Goal: Check status: Check status

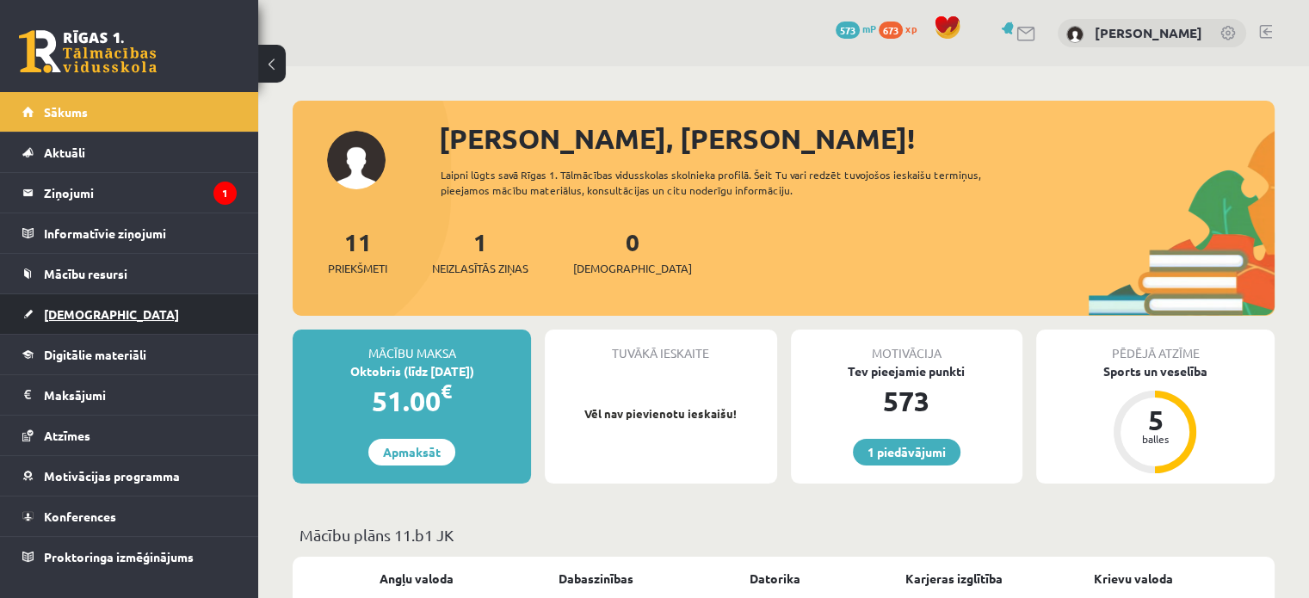
click at [84, 323] on link "[DEMOGRAPHIC_DATA]" at bounding box center [129, 314] width 214 height 40
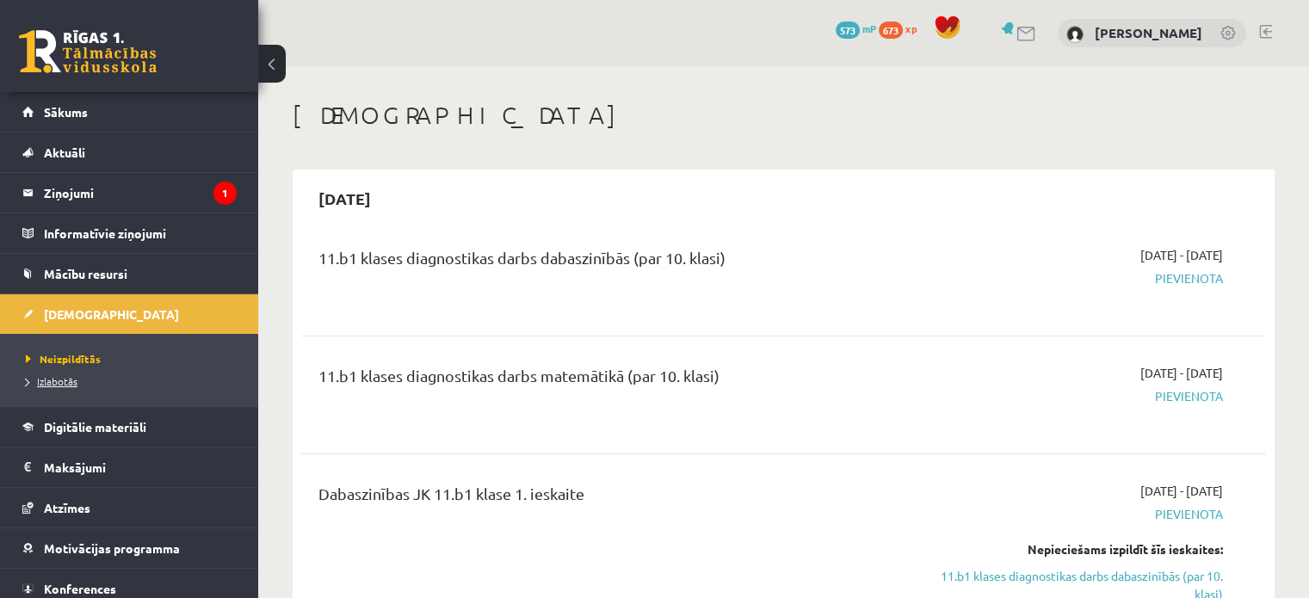
click at [60, 378] on span "Izlabotās" at bounding box center [52, 381] width 52 height 14
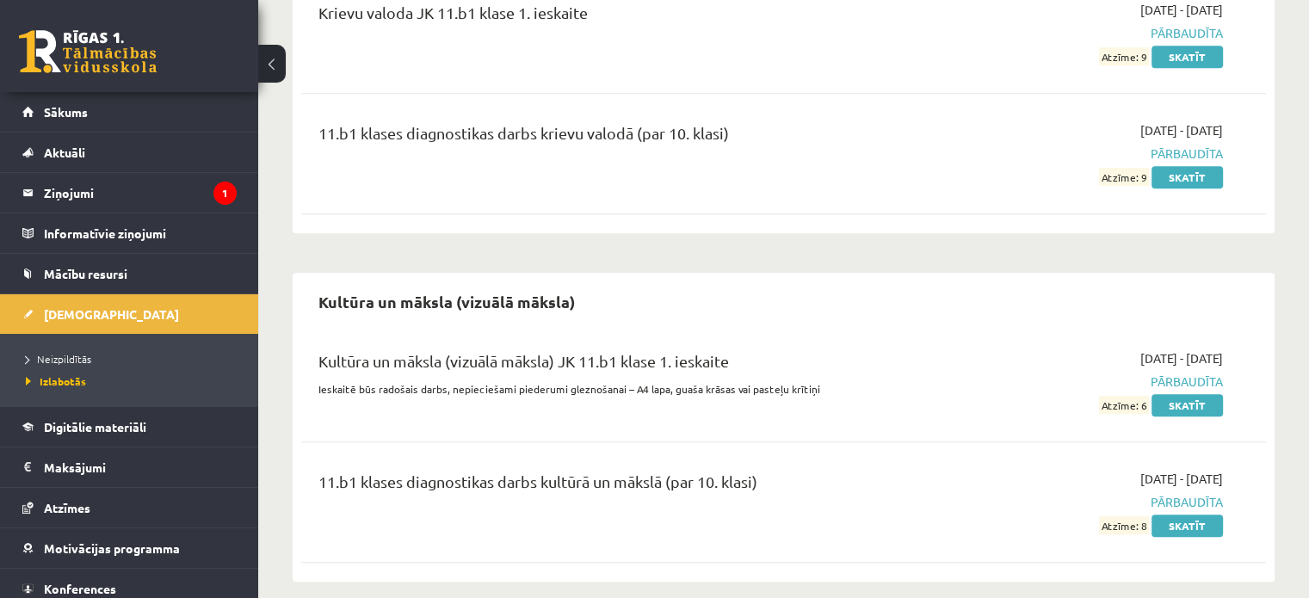
scroll to position [1020, 0]
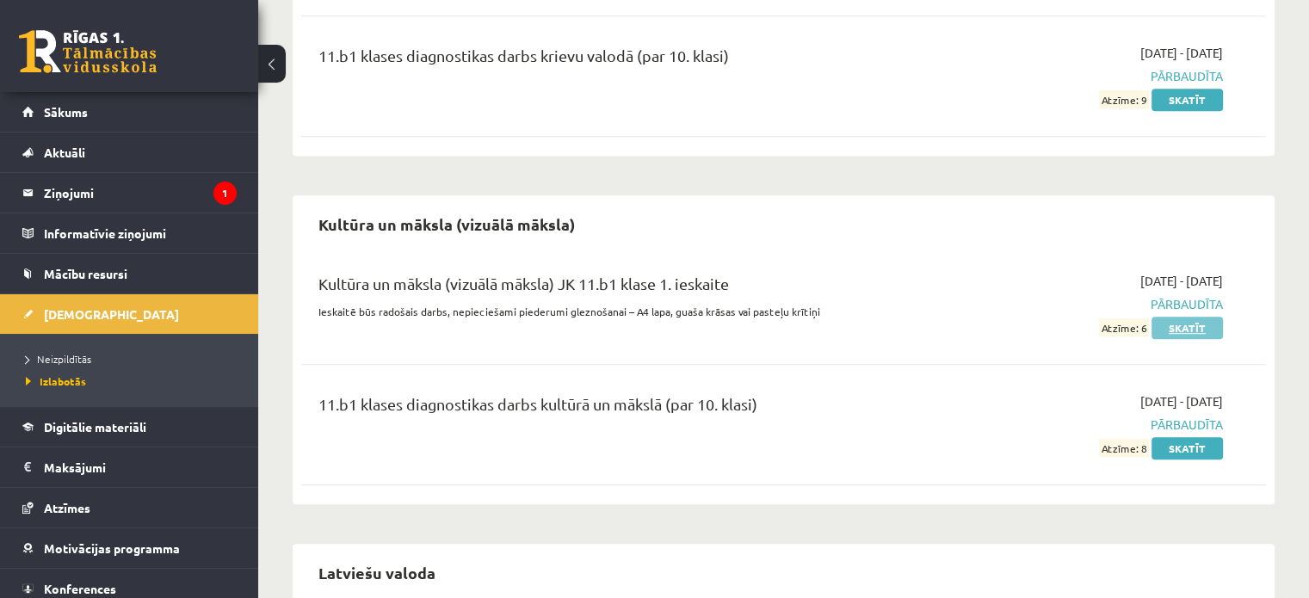
click at [1174, 325] on link "Skatīt" at bounding box center [1186, 328] width 71 height 22
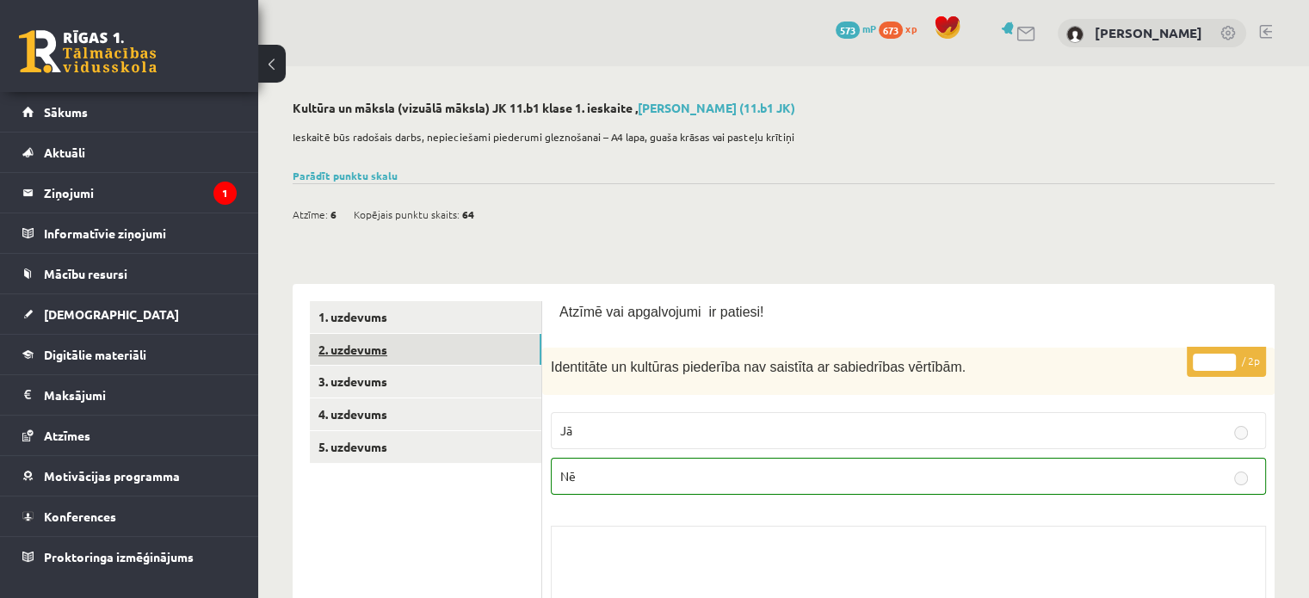
click at [379, 351] on link "2. uzdevums" at bounding box center [425, 350] width 231 height 32
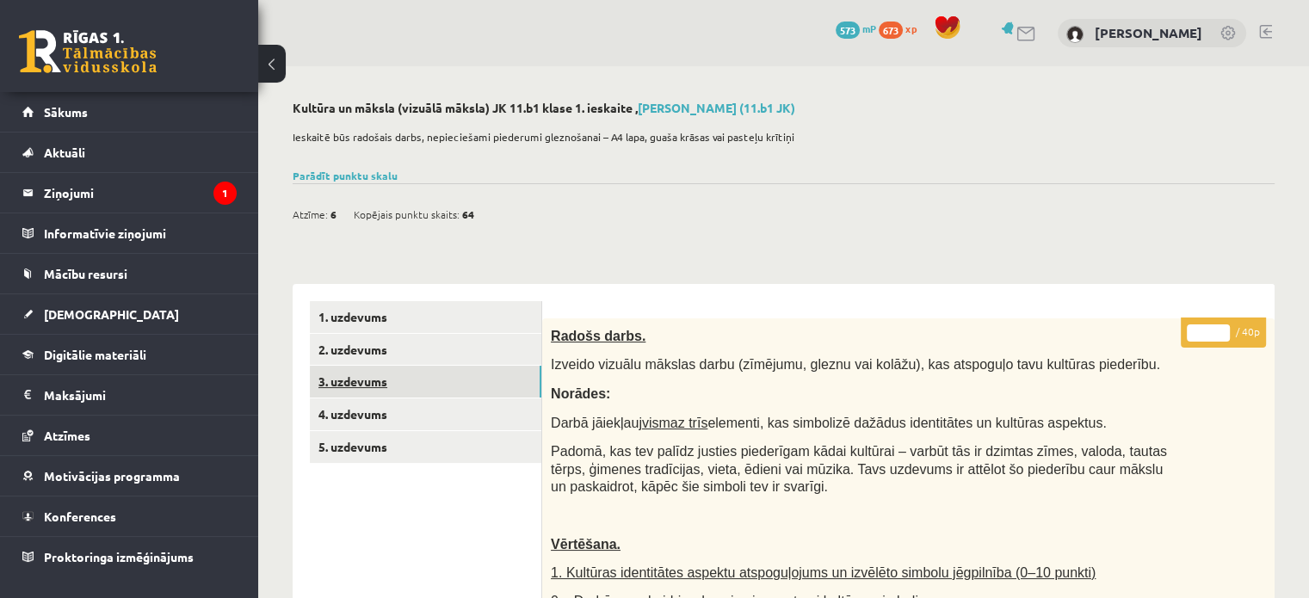
click at [422, 388] on link "3. uzdevums" at bounding box center [425, 382] width 231 height 32
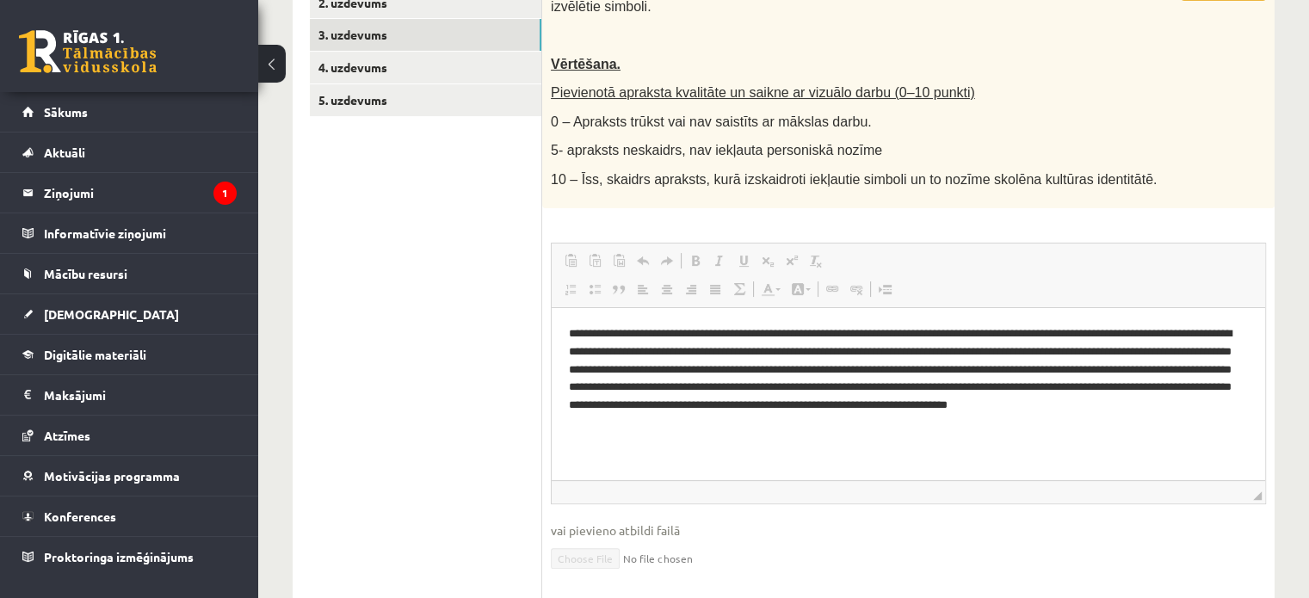
scroll to position [285, 0]
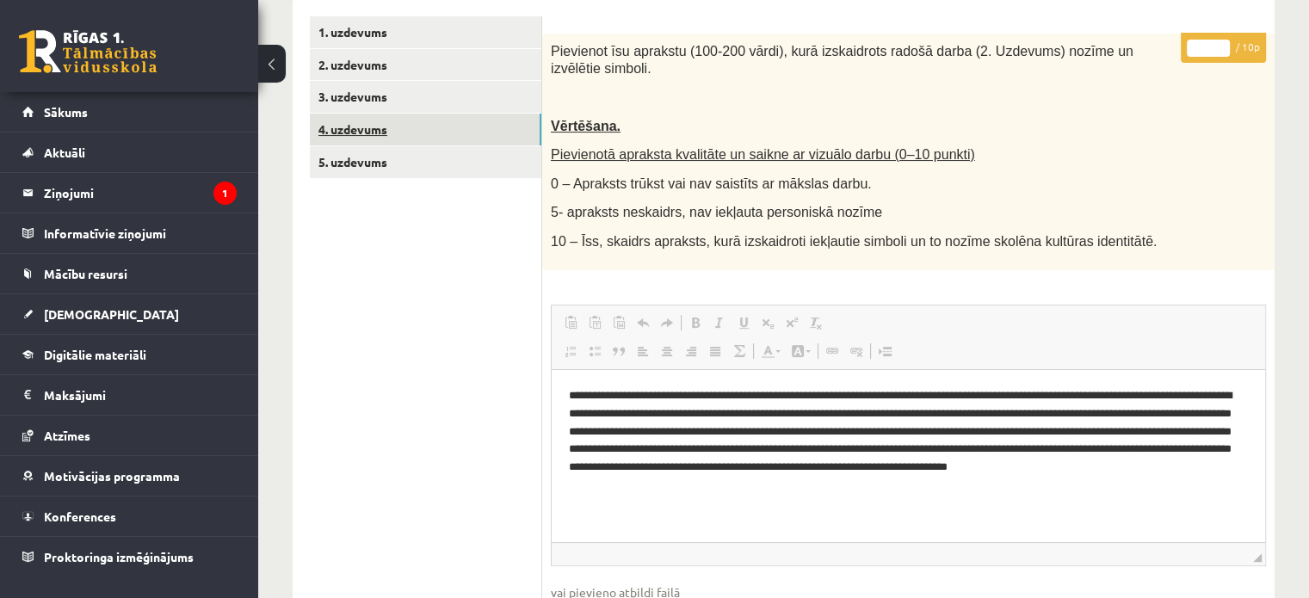
click at [376, 137] on link "4. uzdevums" at bounding box center [425, 130] width 231 height 32
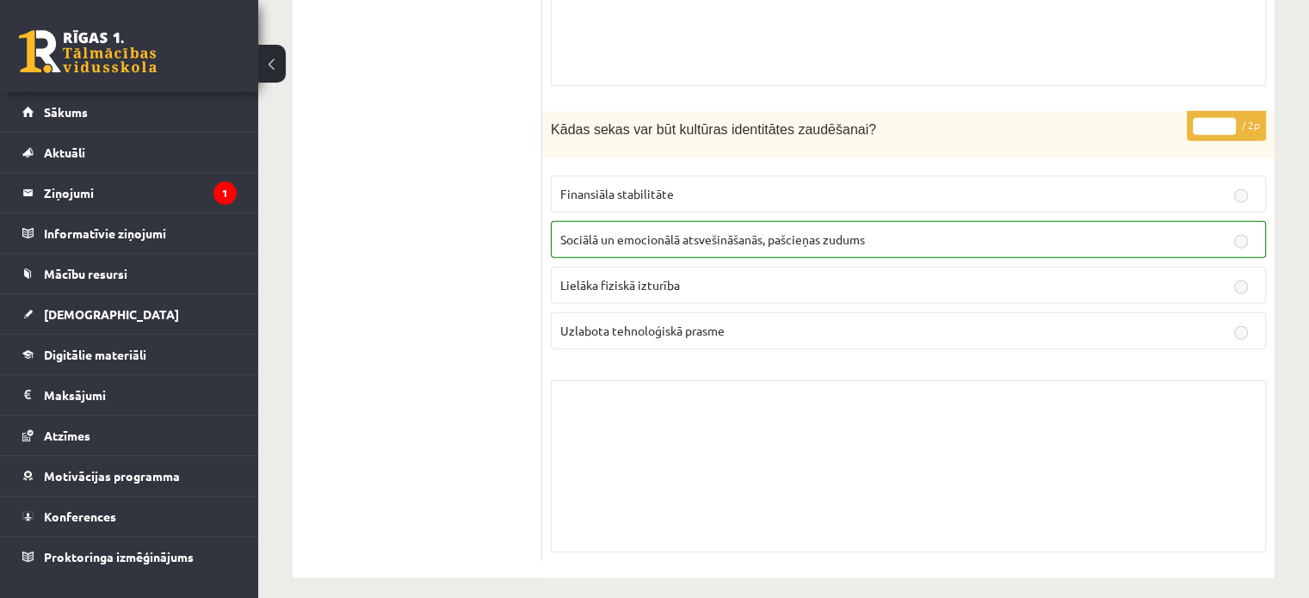
scroll to position [0, 0]
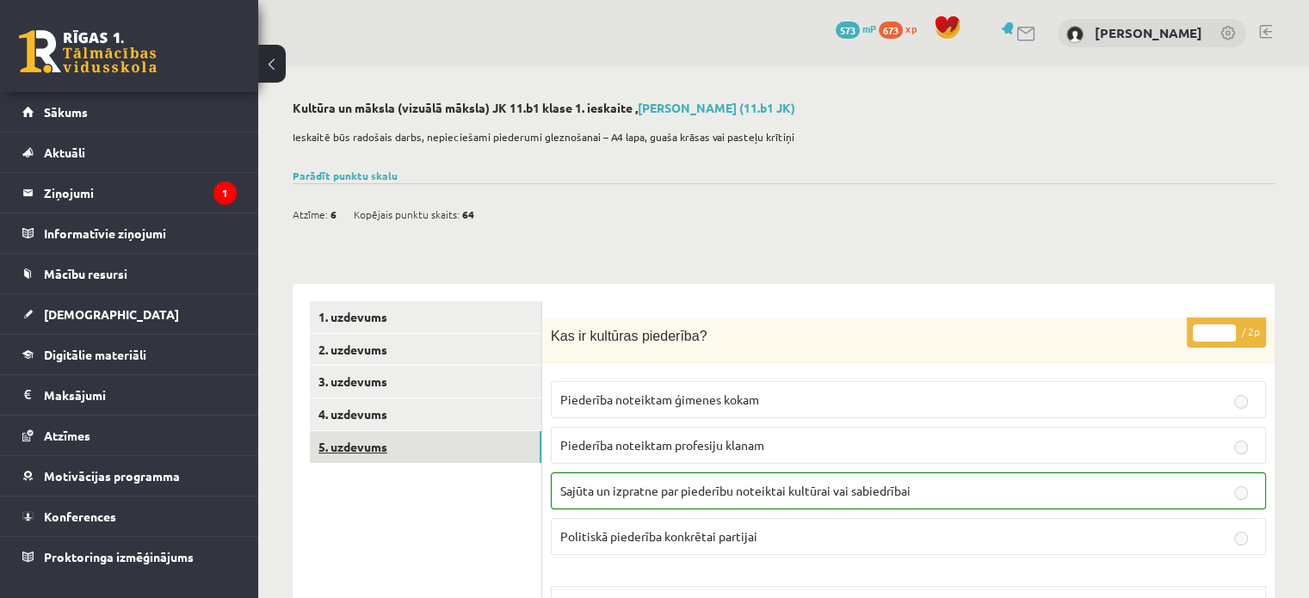
click at [381, 457] on link "5. uzdevums" at bounding box center [425, 447] width 231 height 32
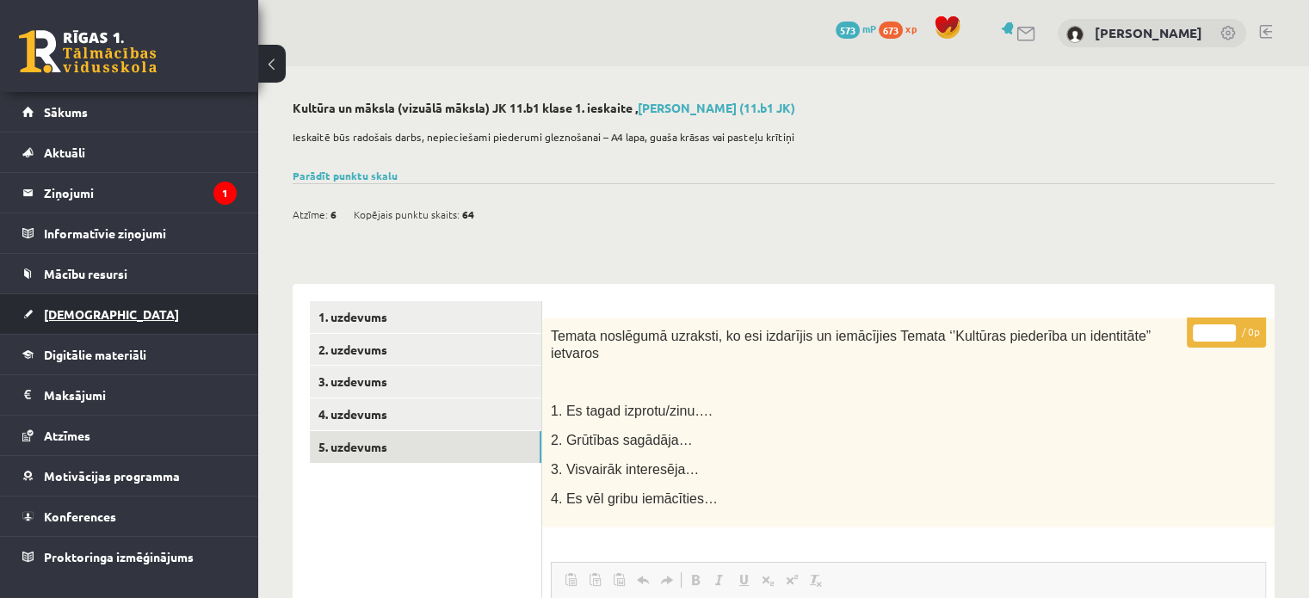
click at [65, 312] on span "[DEMOGRAPHIC_DATA]" at bounding box center [111, 313] width 135 height 15
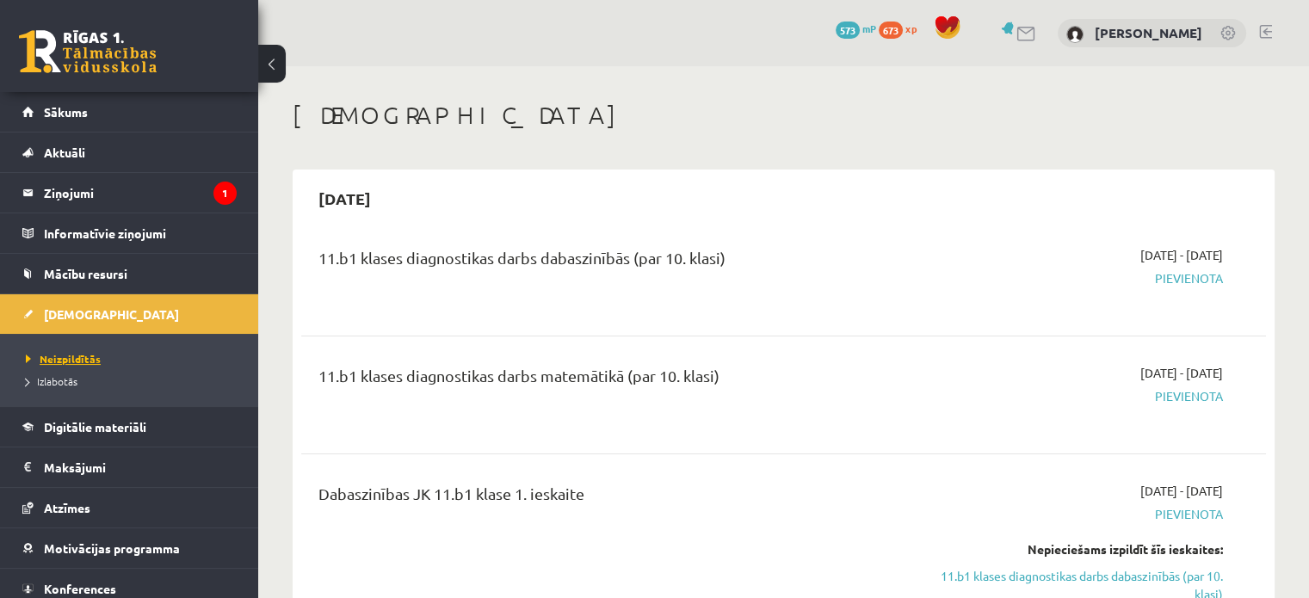
click at [71, 355] on span "Neizpildītās" at bounding box center [63, 359] width 75 height 14
